Goal: Task Accomplishment & Management: Manage account settings

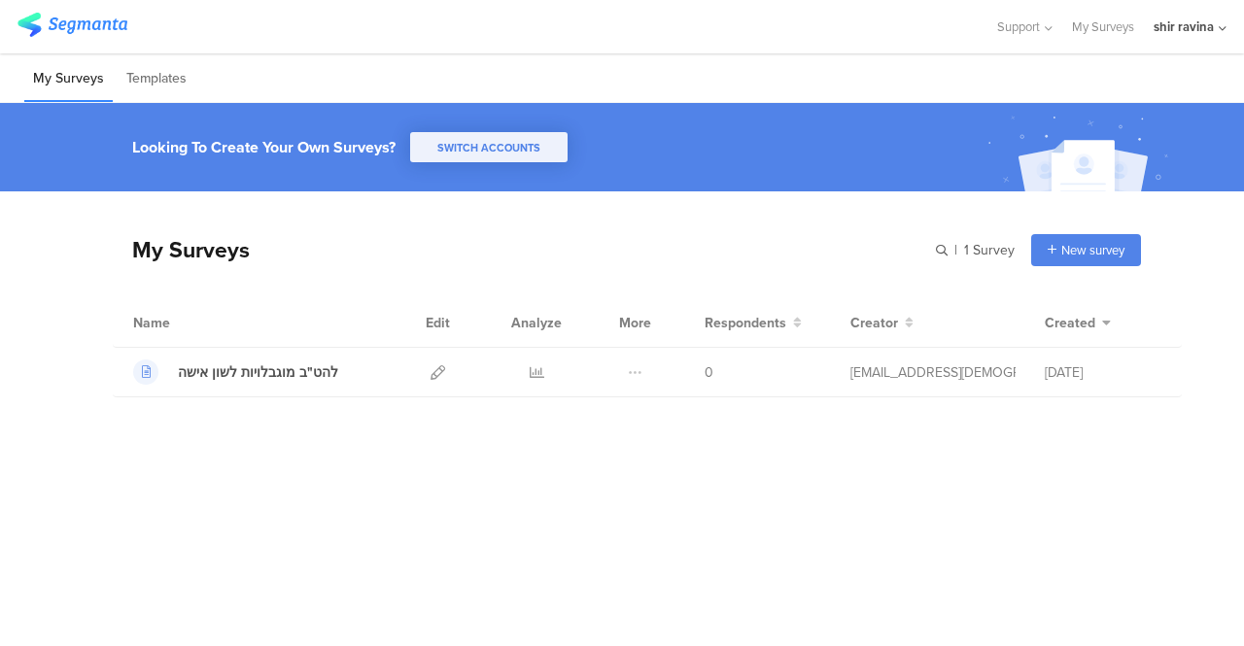
click at [1205, 15] on div "shir ravina" at bounding box center [1190, 26] width 73 height 53
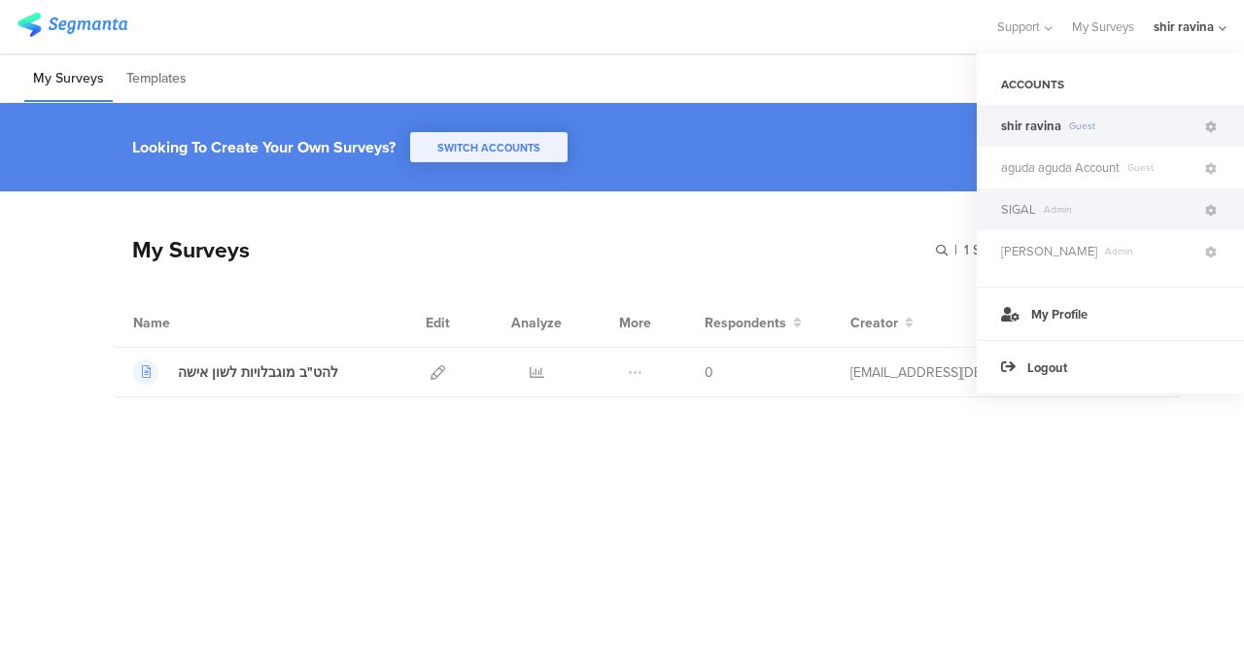
click at [1019, 208] on span "SIGAL" at bounding box center [1018, 209] width 35 height 18
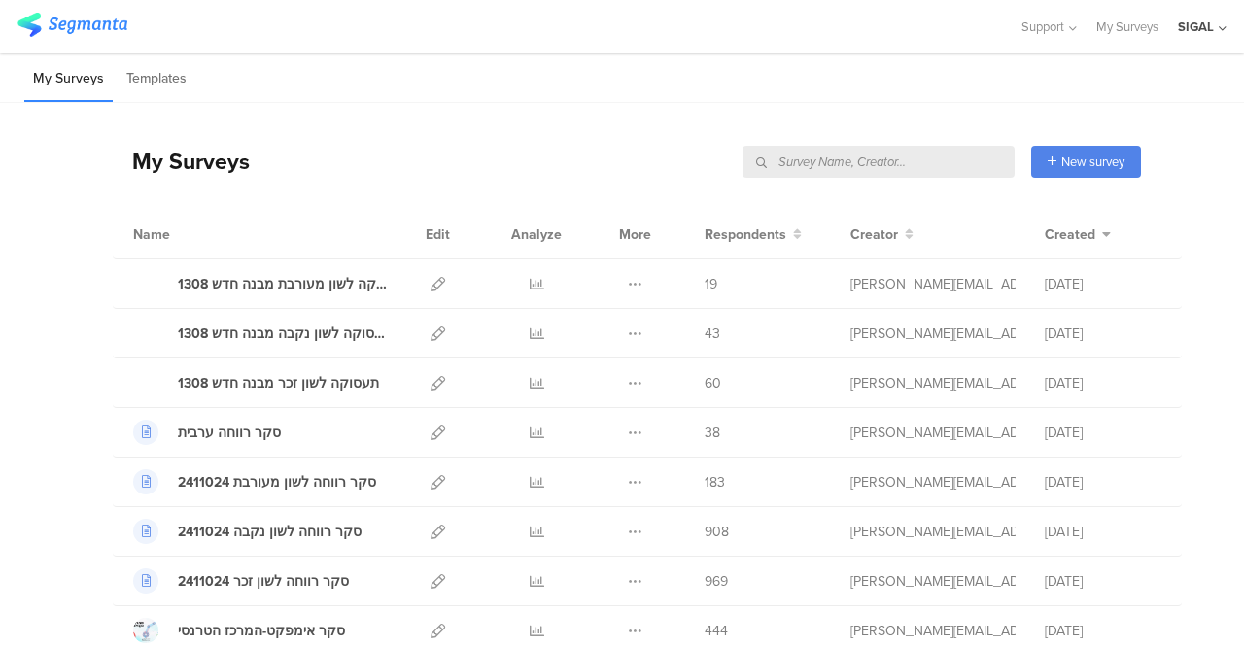
click at [1188, 28] on div "SIGAL" at bounding box center [1196, 26] width 36 height 18
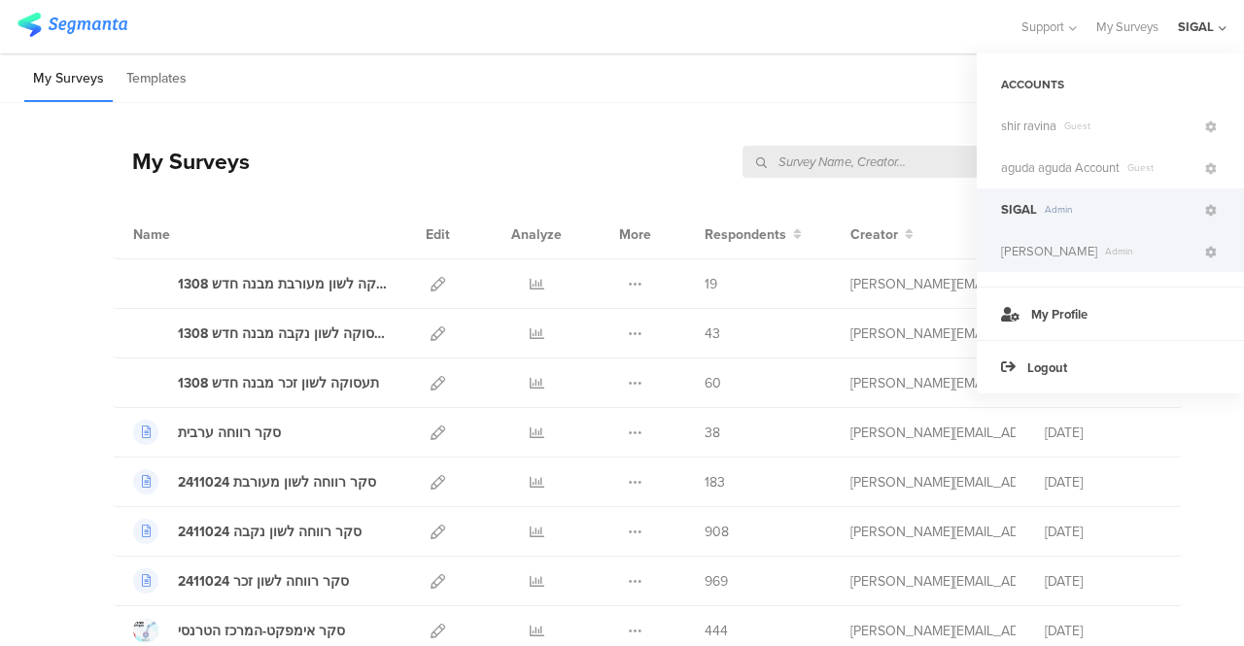
click at [1073, 242] on span "MAYA DWEK Admin" at bounding box center [1101, 251] width 201 height 18
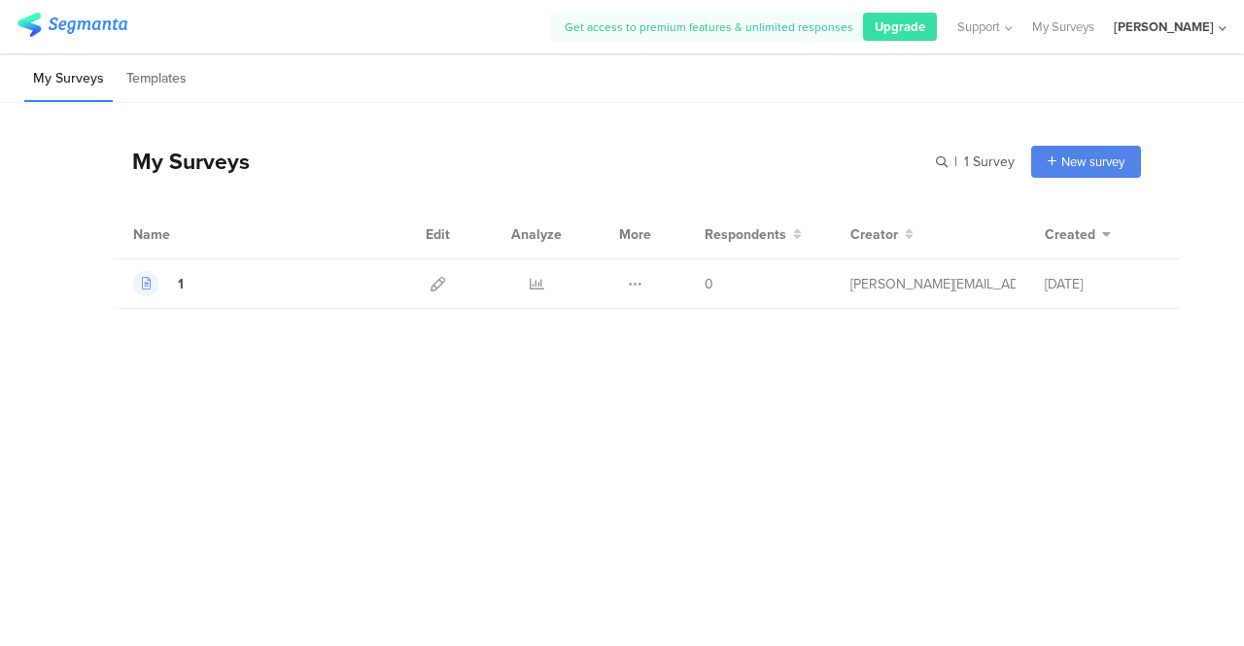
click at [1149, 20] on div "MAYA DWEK" at bounding box center [1164, 26] width 100 height 18
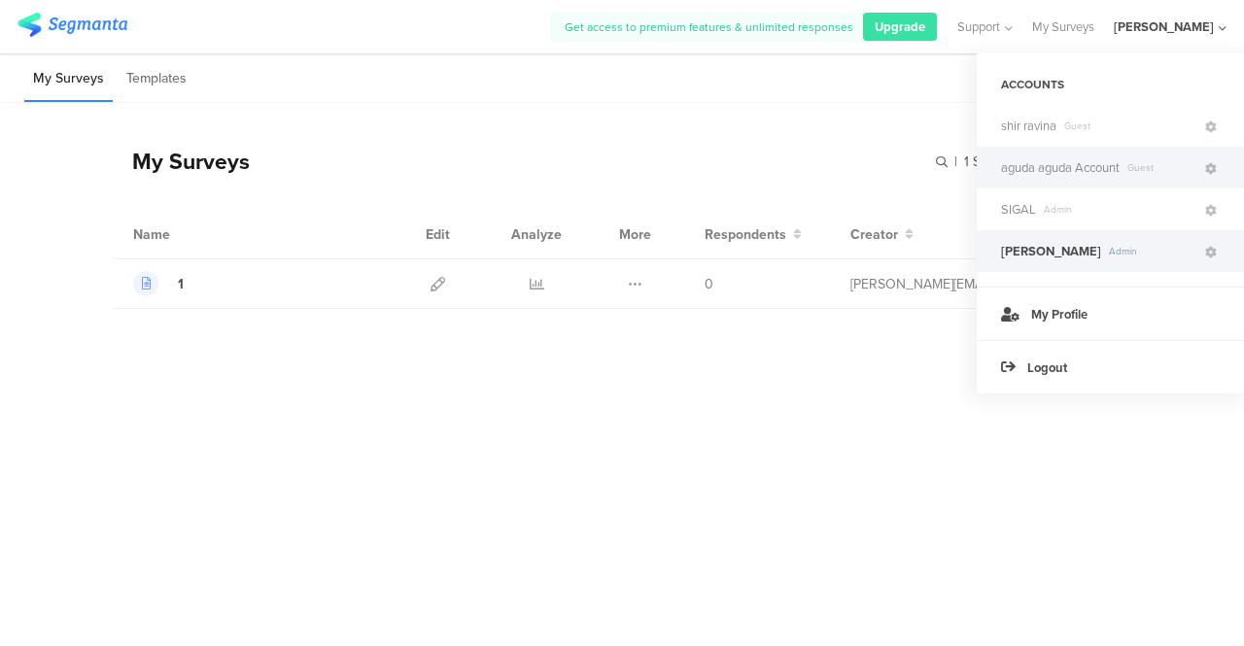
click at [1032, 170] on span "aguda aguda Account" at bounding box center [1060, 167] width 119 height 18
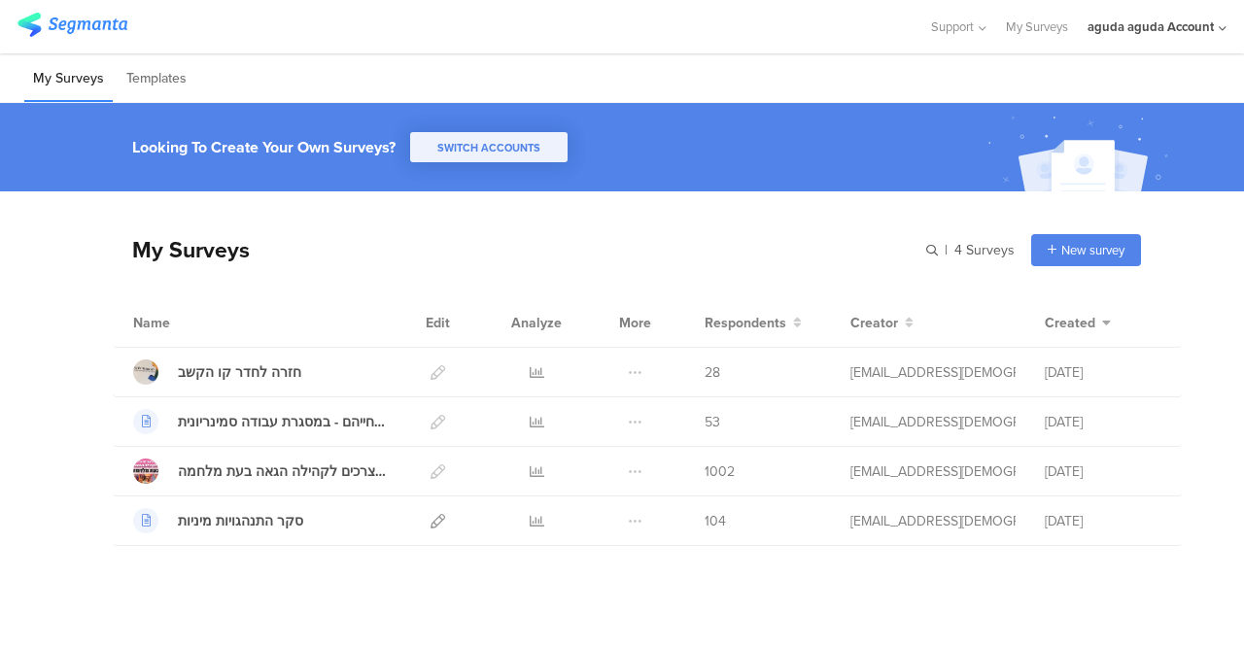
click at [1131, 30] on div "aguda aguda Account" at bounding box center [1151, 26] width 126 height 18
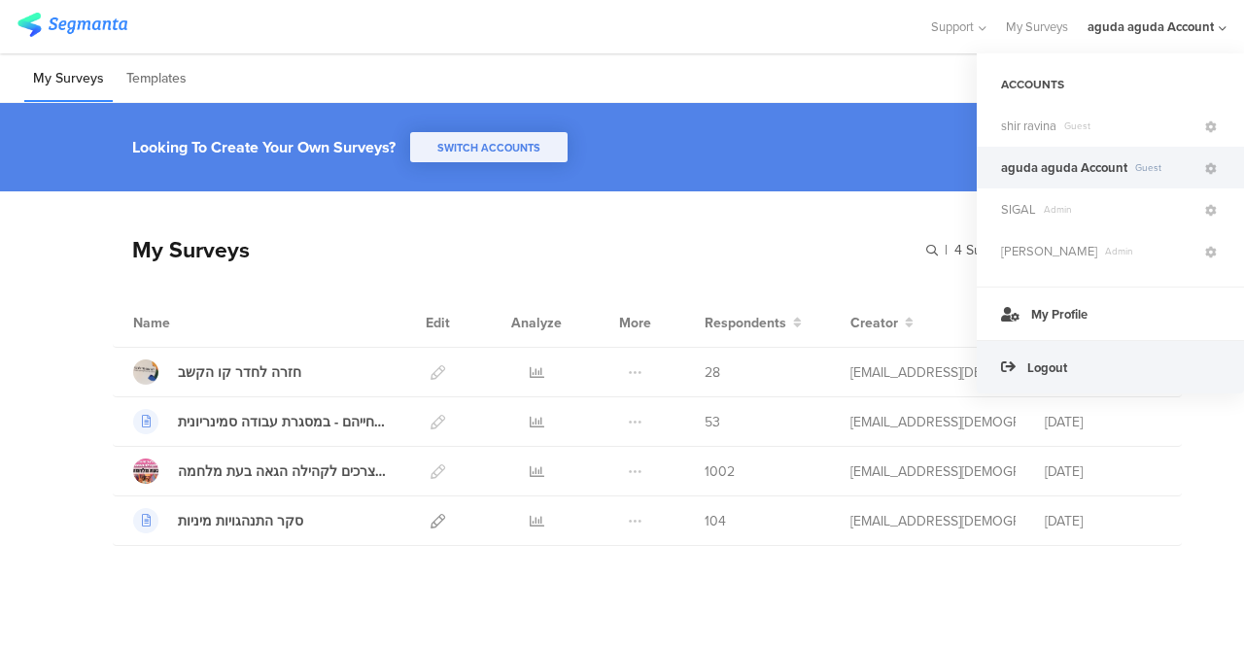
click at [1050, 365] on span "Logout" at bounding box center [1047, 368] width 40 height 18
